Goal: Information Seeking & Learning: Learn about a topic

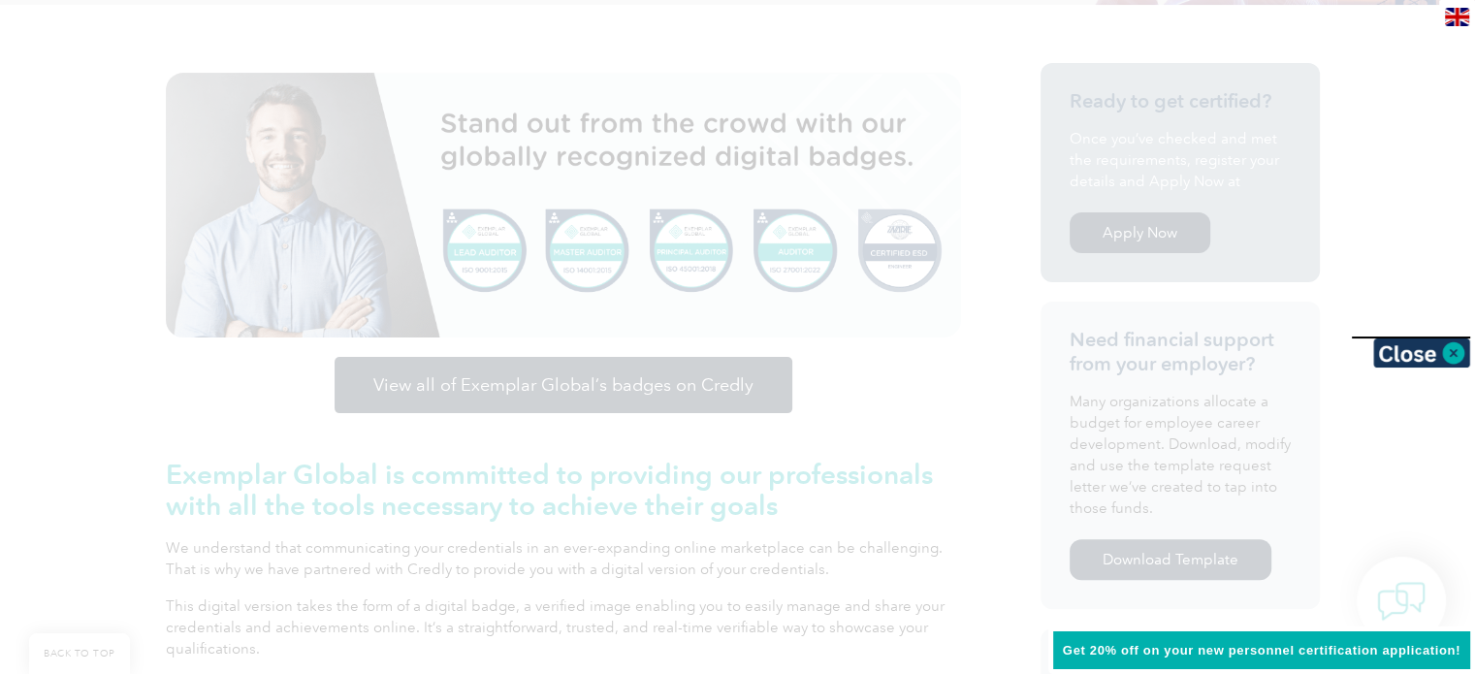
scroll to position [482, 0]
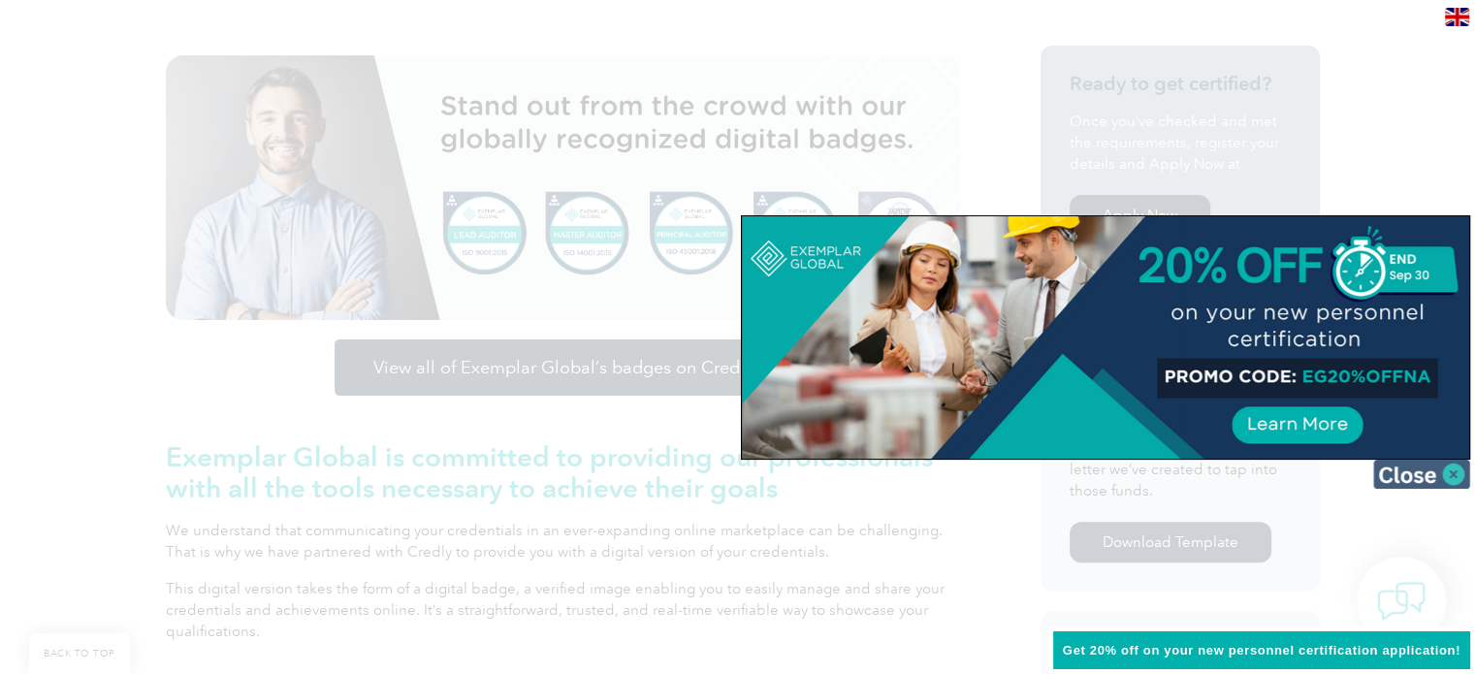
click at [1451, 474] on img at bounding box center [1422, 474] width 97 height 29
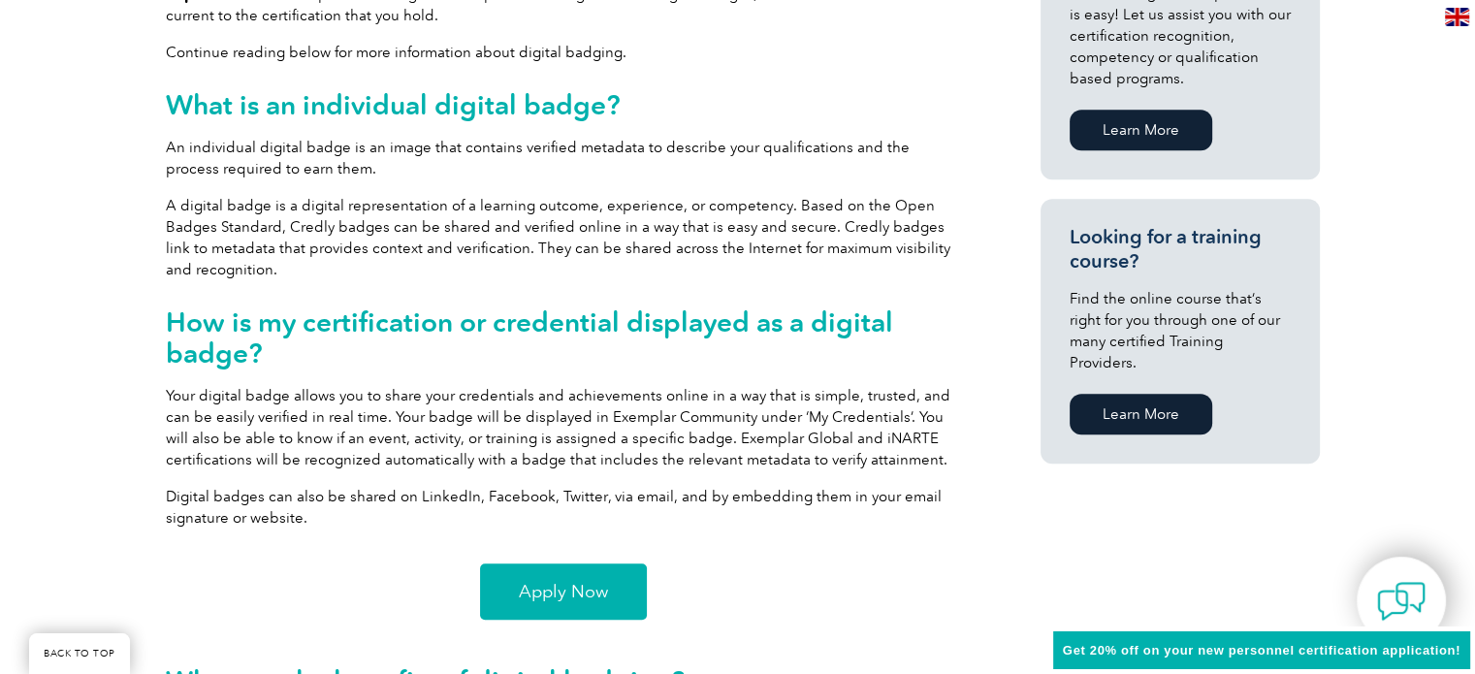
scroll to position [1164, 0]
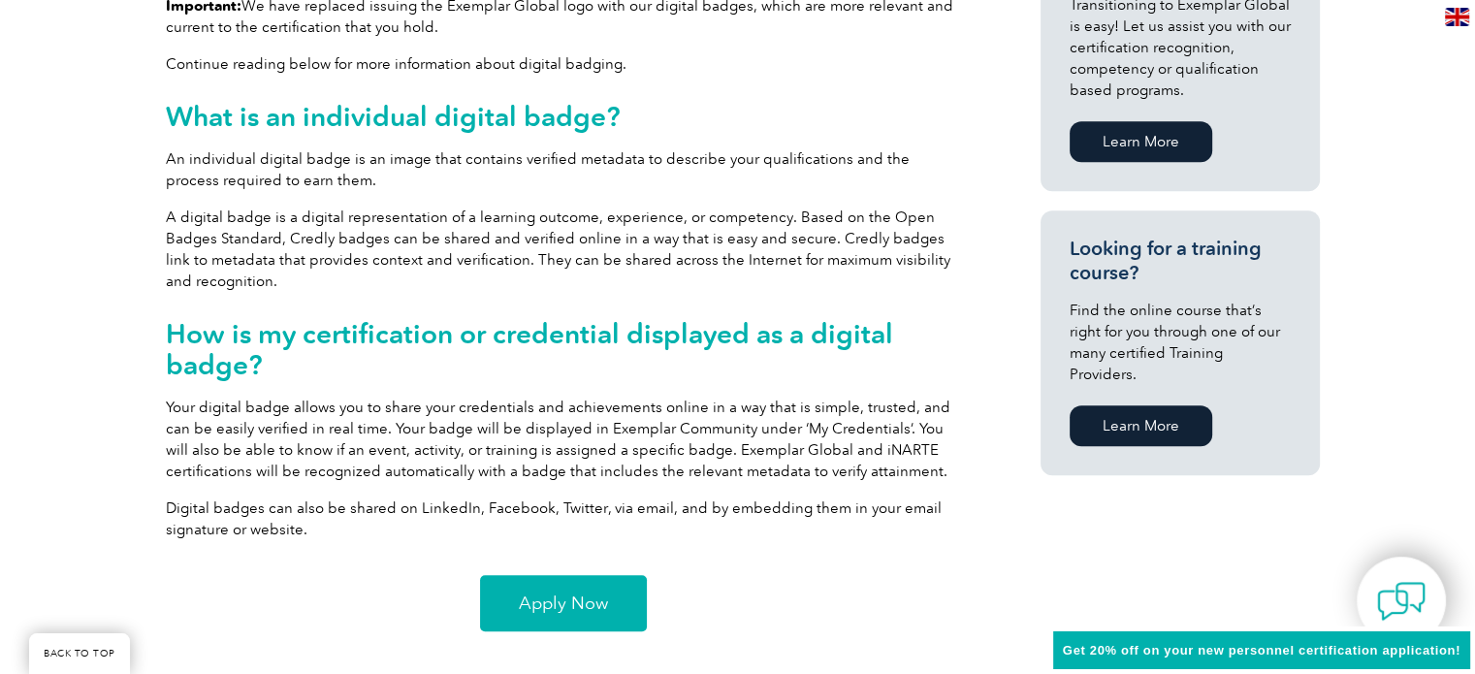
click at [570, 597] on span "Apply Now" at bounding box center [563, 603] width 89 height 17
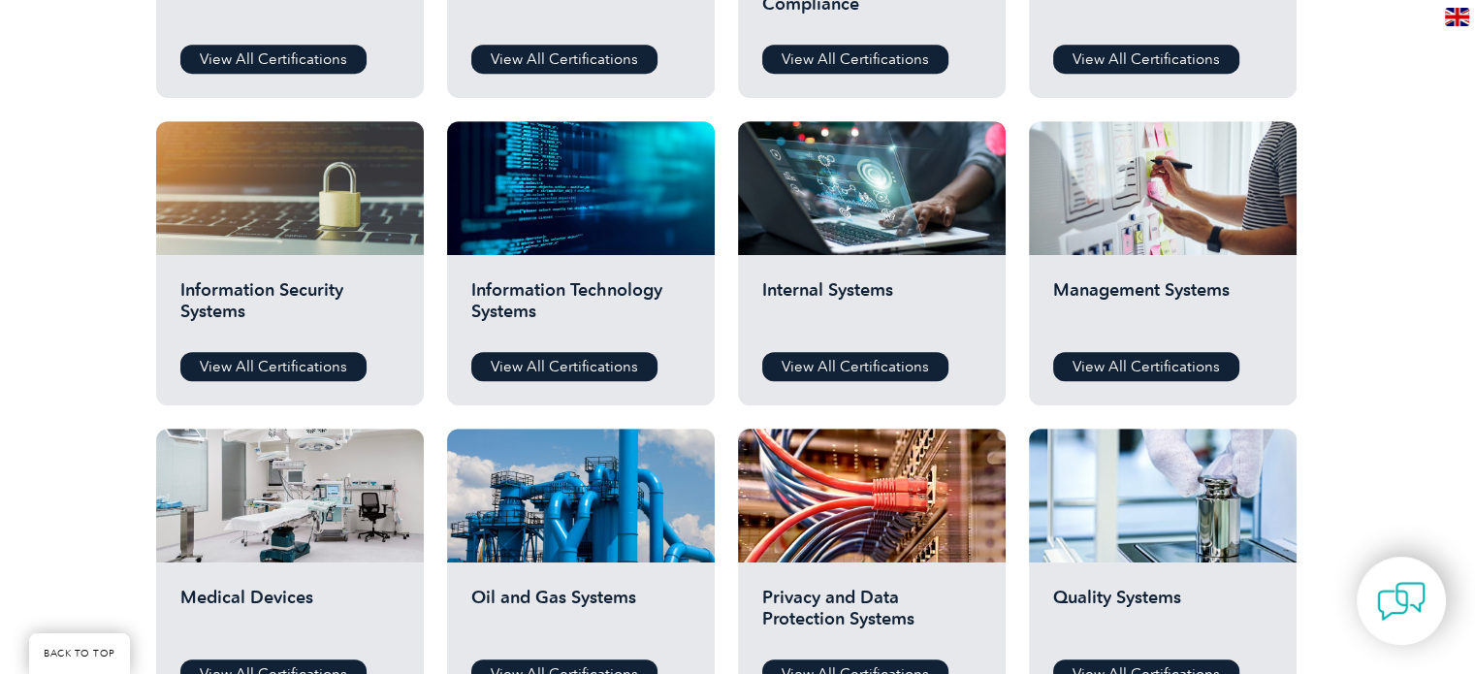
scroll to position [953, 0]
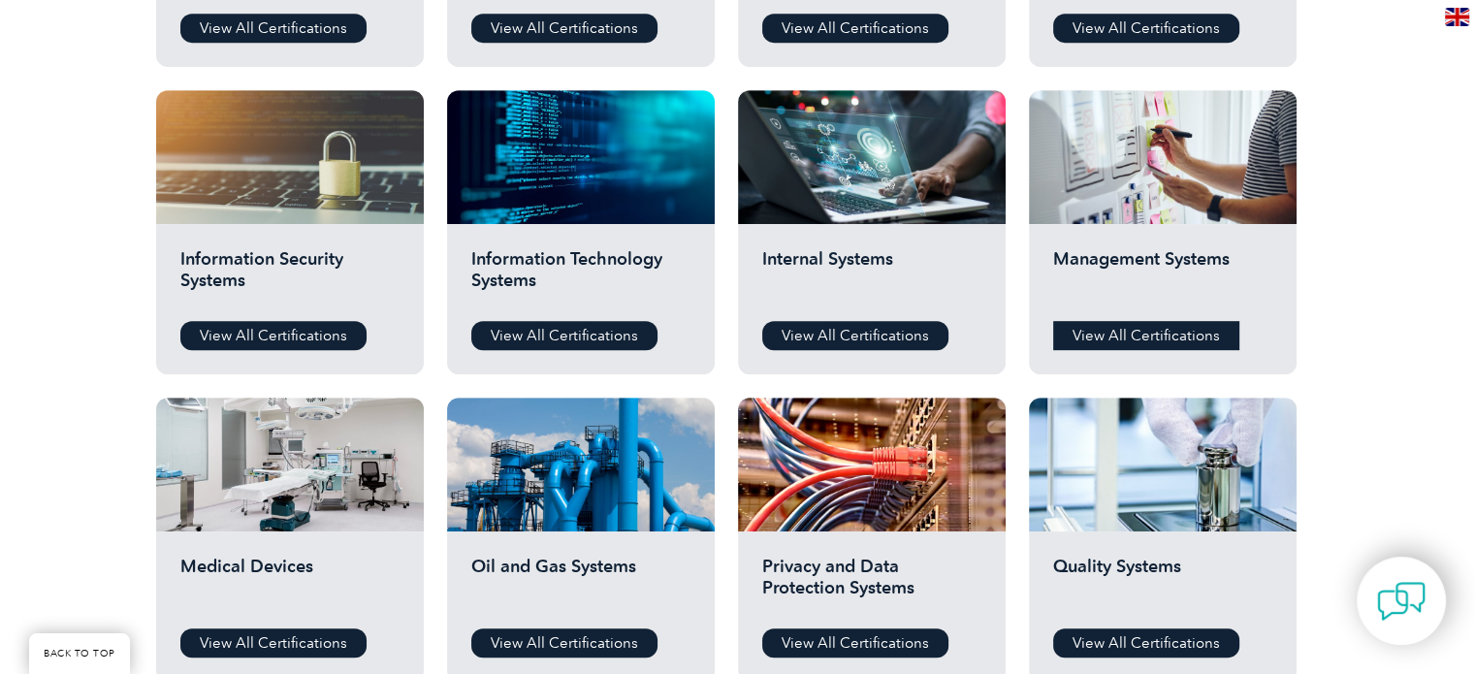
click at [1191, 329] on link "View All Certifications" at bounding box center [1147, 335] width 186 height 29
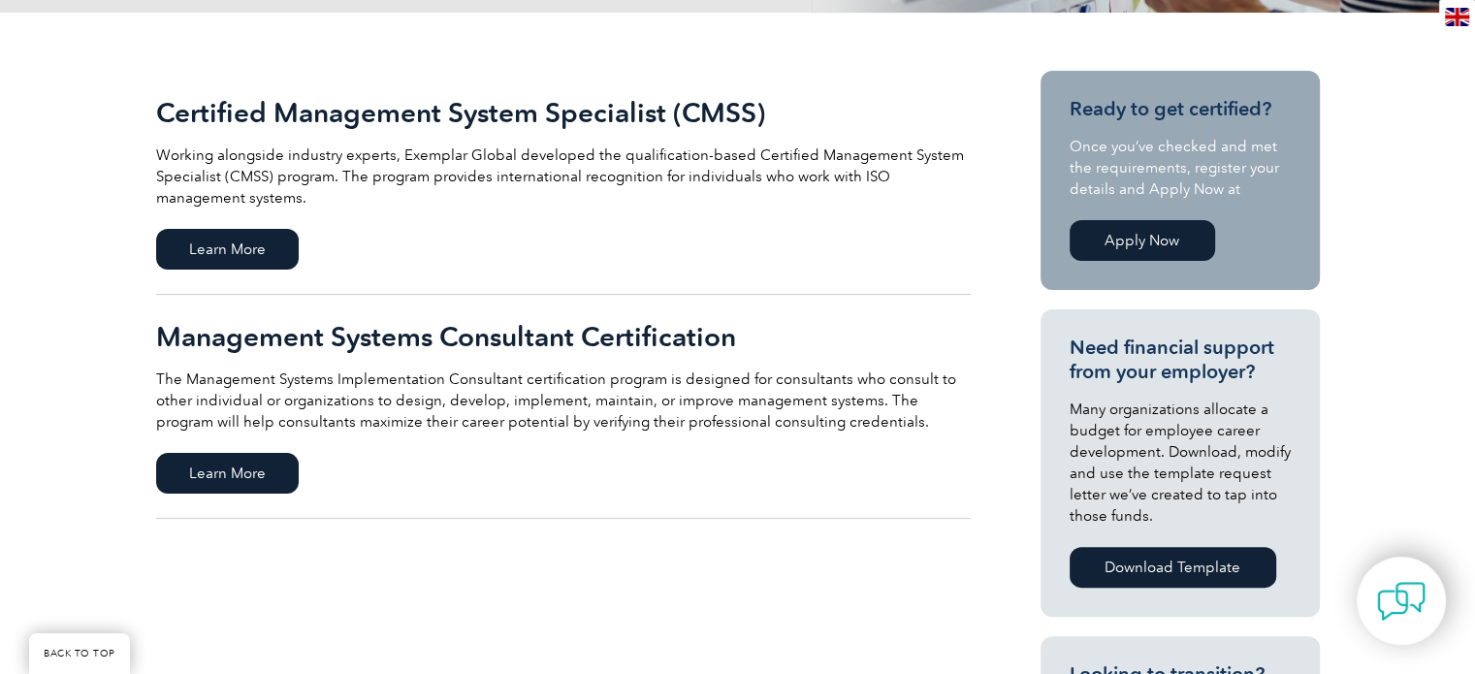
scroll to position [405, 0]
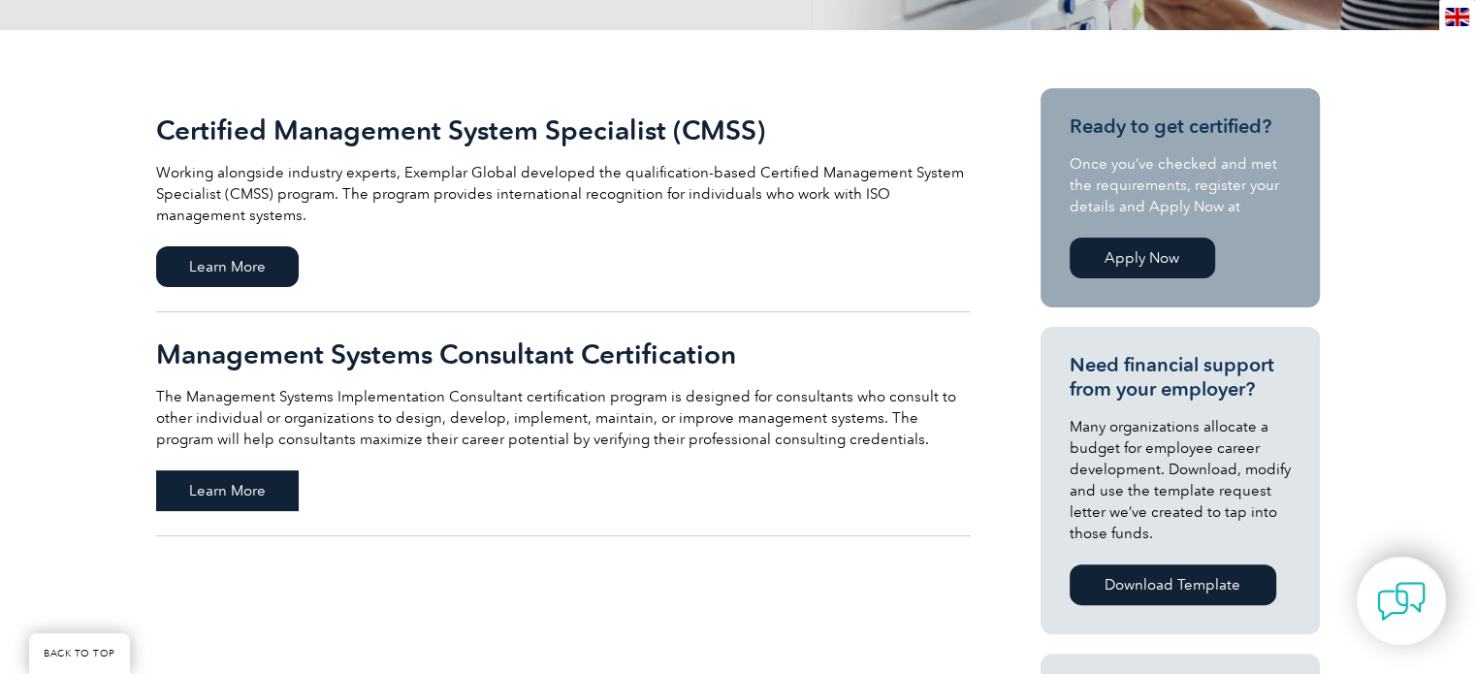
click at [238, 490] on span "Learn More" at bounding box center [227, 490] width 143 height 41
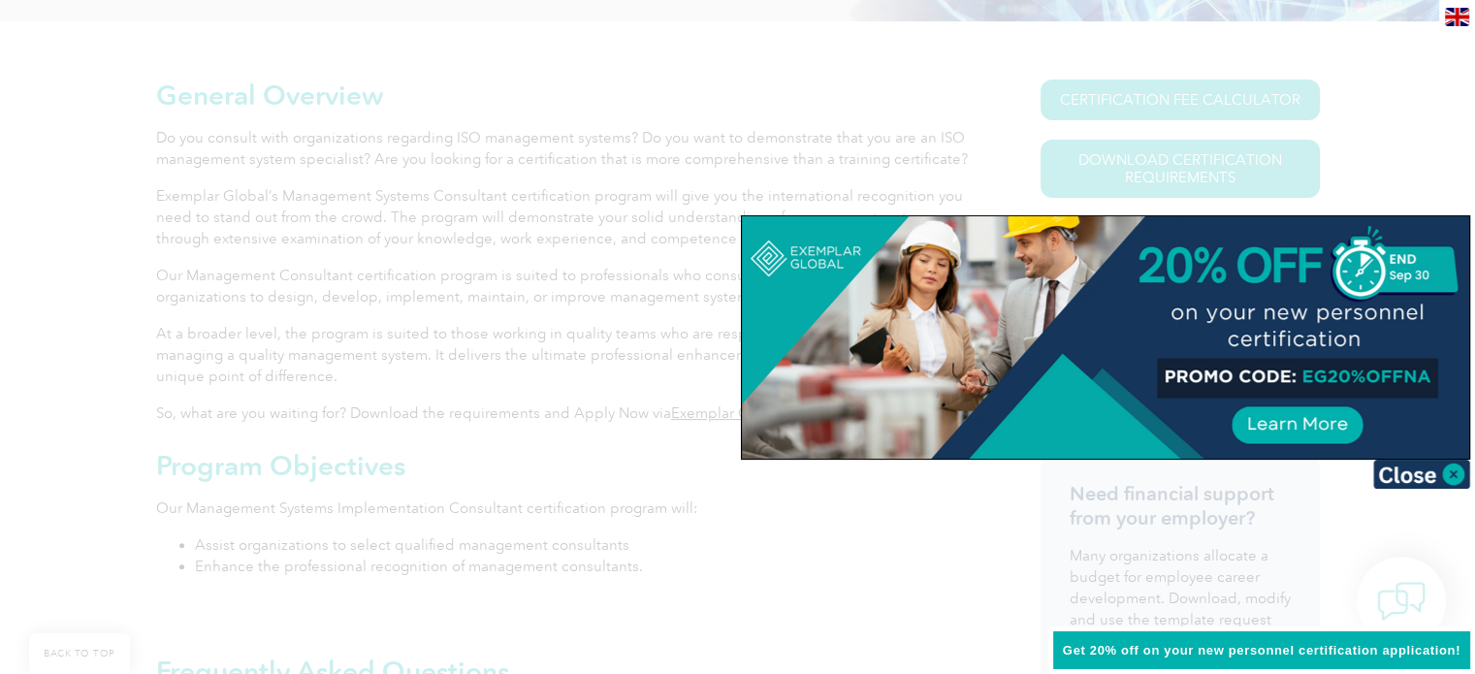
scroll to position [435, 0]
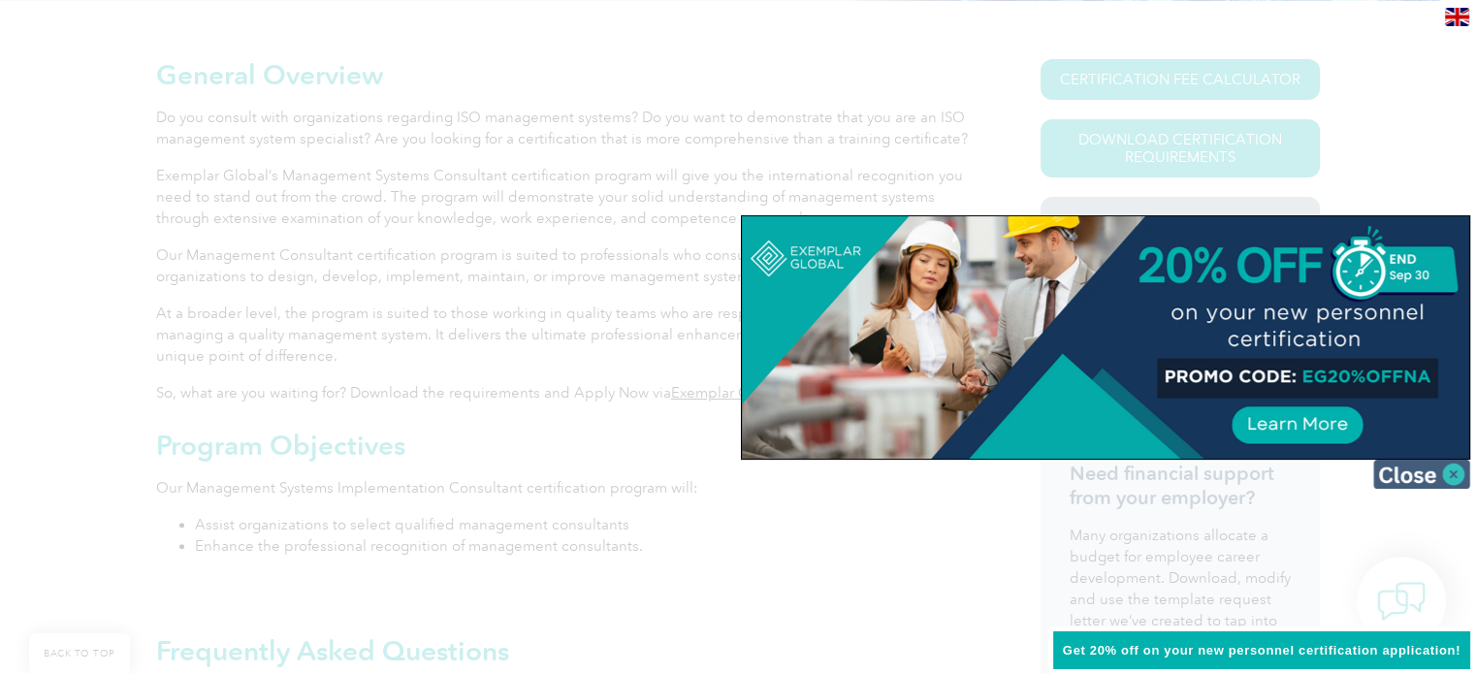
click at [1420, 471] on img at bounding box center [1422, 474] width 97 height 29
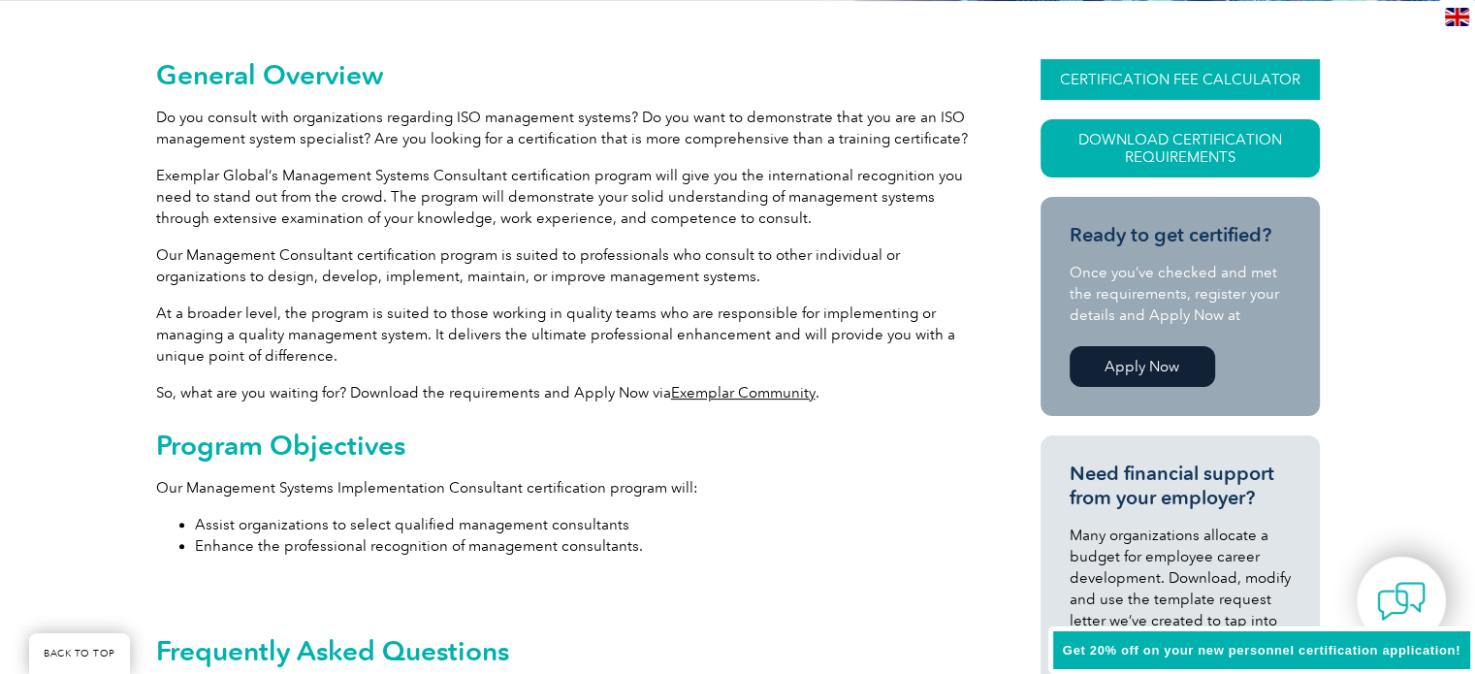
click at [1168, 81] on link "CERTIFICATION FEE CALCULATOR" at bounding box center [1180, 79] width 279 height 41
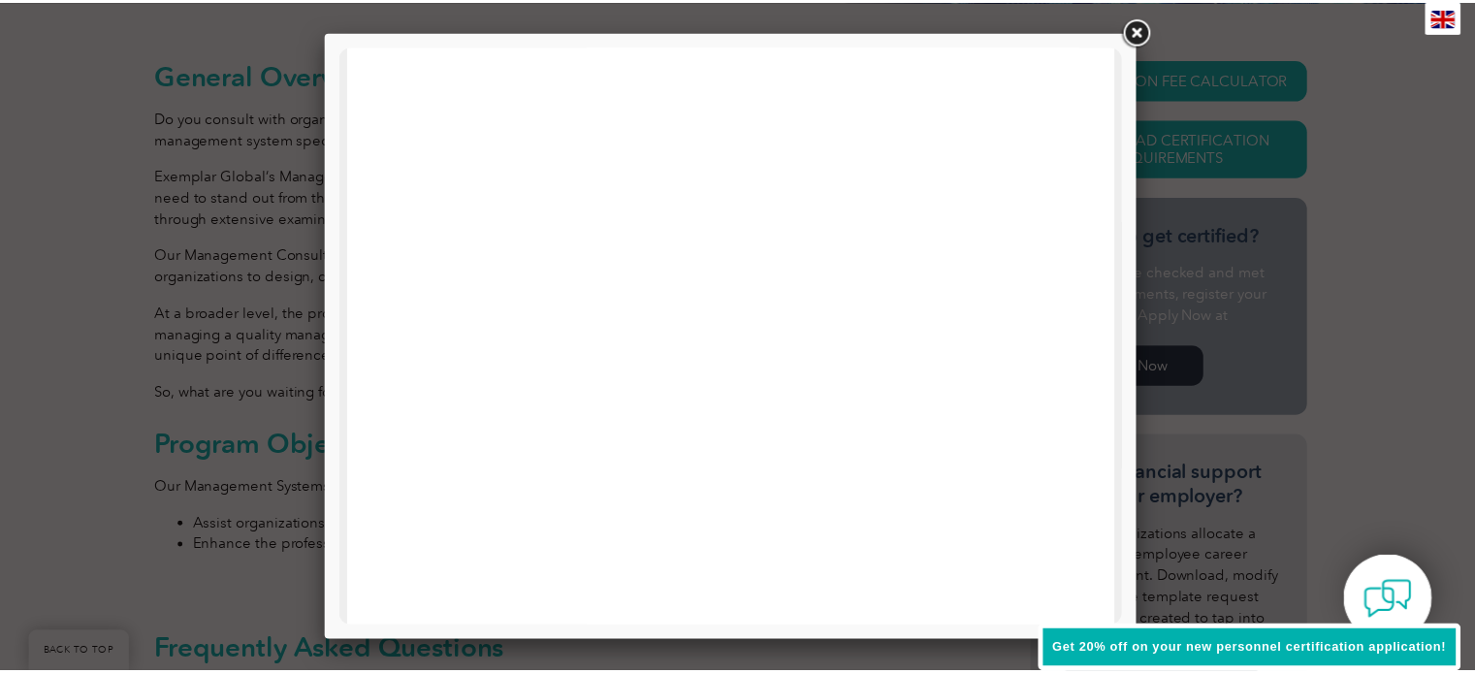
scroll to position [68, 0]
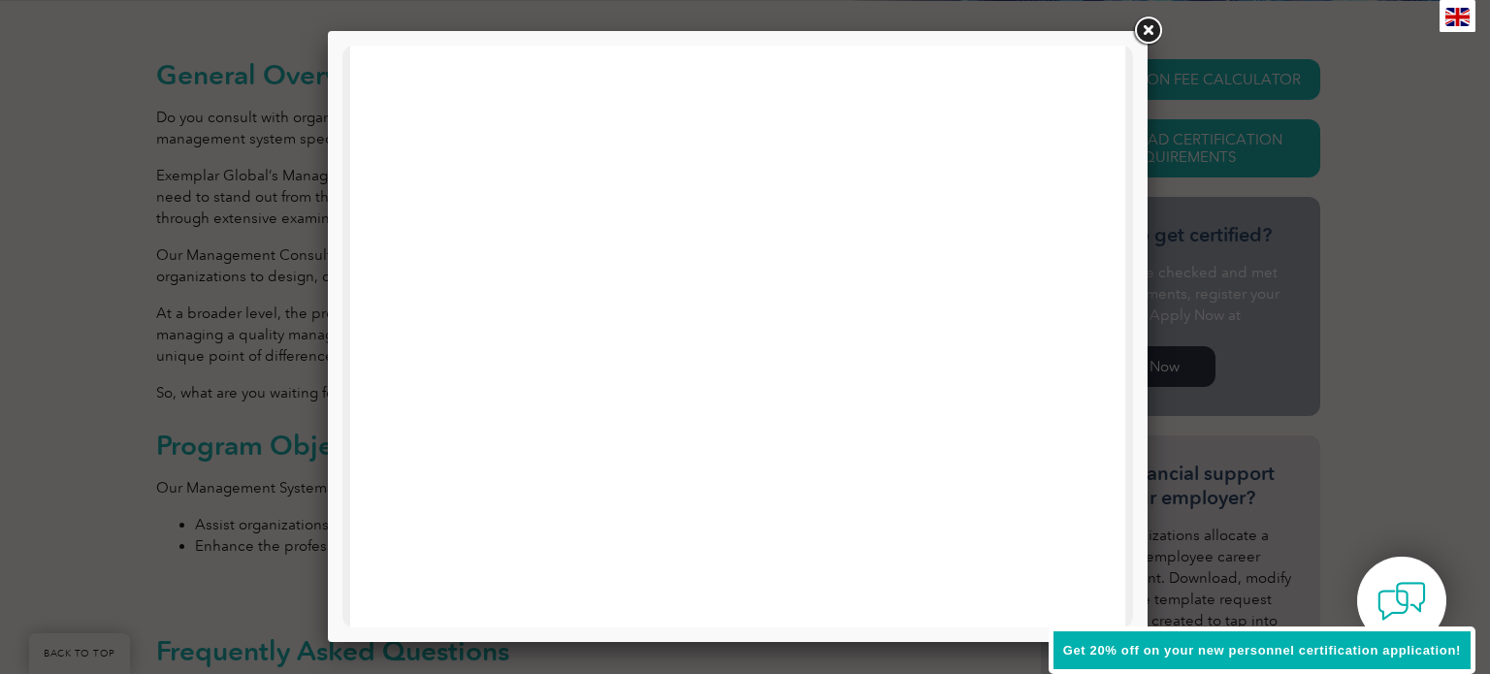
click at [1146, 34] on link at bounding box center [1147, 31] width 35 height 35
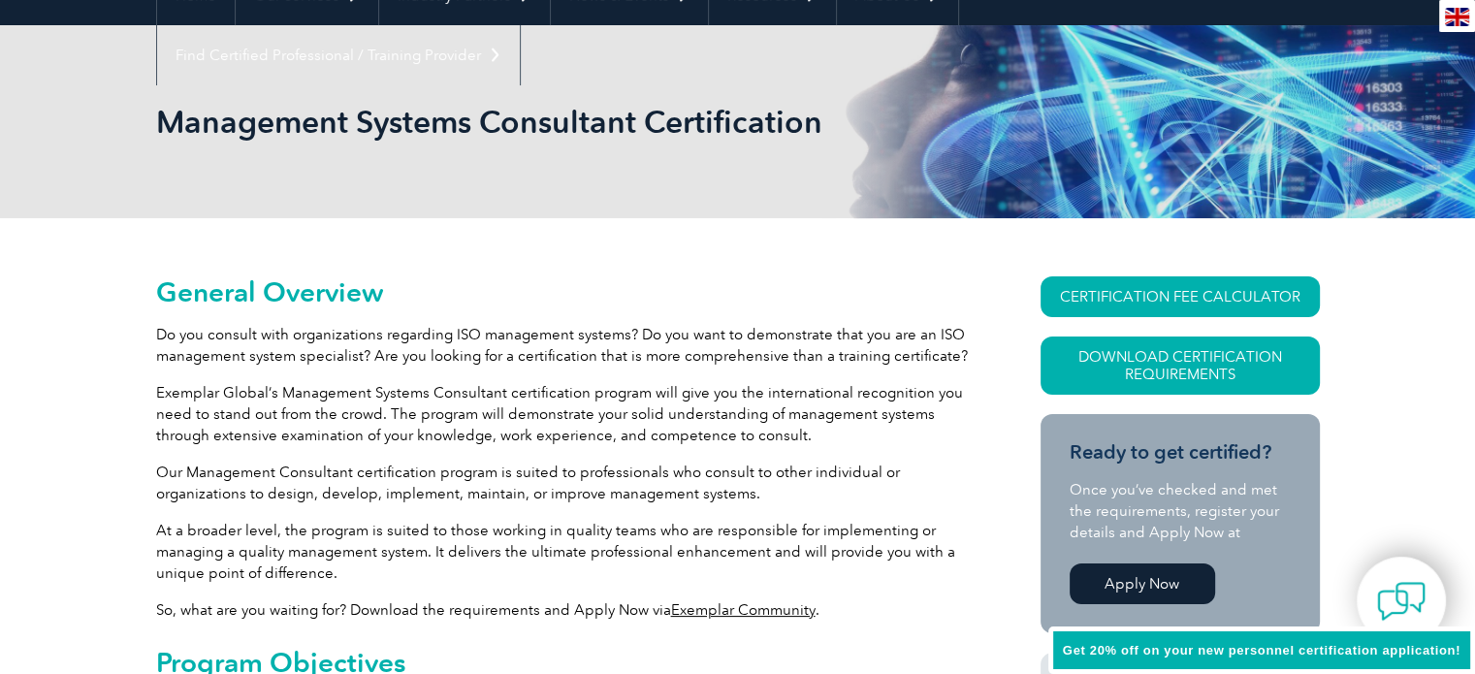
scroll to position [0, 0]
